Goal: Register for event/course

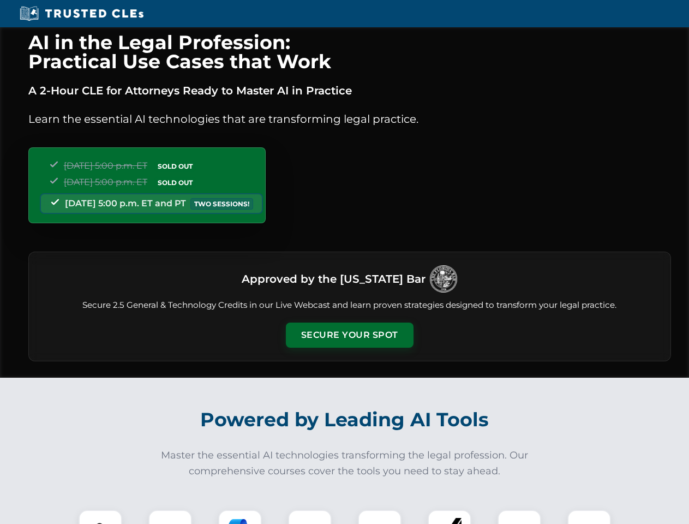
click at [349, 335] on button "Secure Your Spot" at bounding box center [350, 335] width 128 height 25
click at [100, 517] on img at bounding box center [101, 532] width 32 height 32
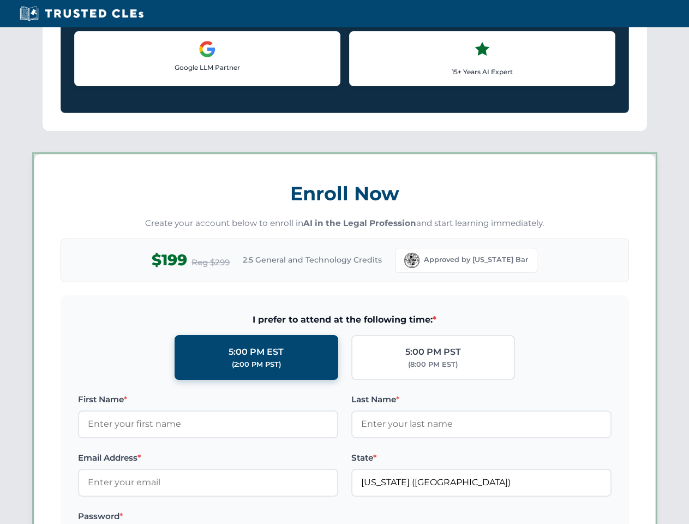
click at [240, 517] on label "Password *" at bounding box center [208, 516] width 260 height 13
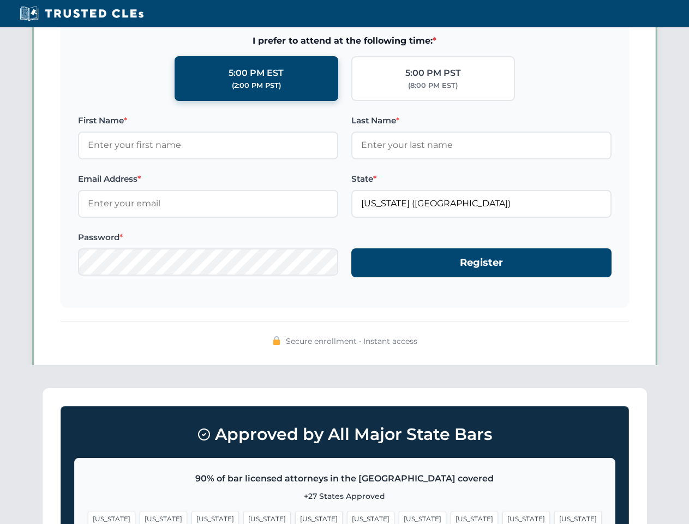
click at [503, 517] on span "[US_STATE]" at bounding box center [526, 519] width 47 height 16
